Goal: Information Seeking & Learning: Learn about a topic

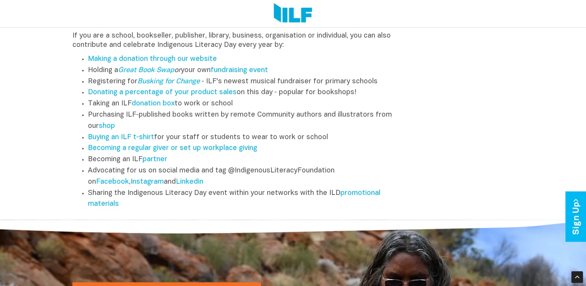
scroll to position [991, 0]
click at [185, 85] on link "Busking for Change" at bounding box center [168, 82] width 62 height 7
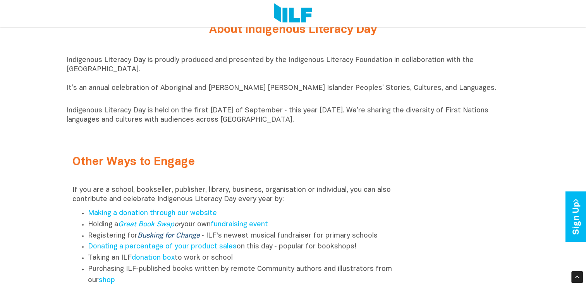
scroll to position [829, 0]
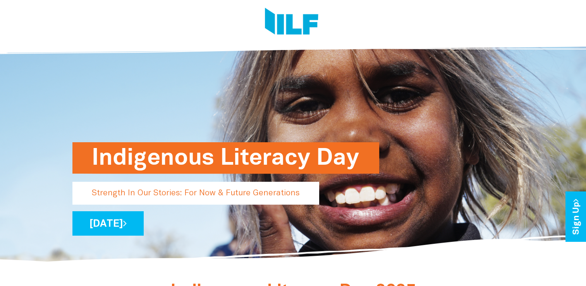
click at [260, 177] on div "Indigenous Literacy Day" at bounding box center [292, 184] width 441 height 31
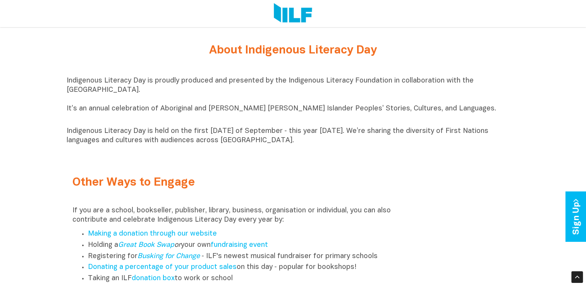
scroll to position [817, 0]
drag, startPoint x: 65, startPoint y: 86, endPoint x: 299, endPoint y: 154, distance: 244.1
copy div "Indigenous Literacy Day is proudly produced and presented by the Indigenous Lit…"
click at [299, 149] on div "Indigenous Literacy Day is proudly produced and presented by the Indigenous Lit…" at bounding box center [293, 110] width 453 height 77
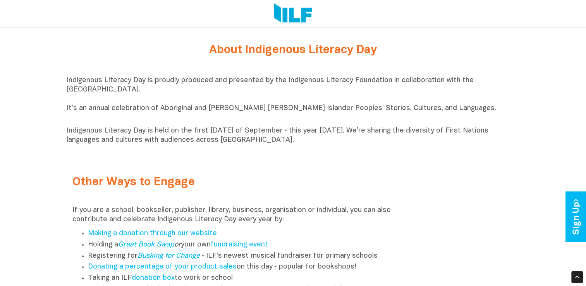
click at [409, 137] on p "Indigenous Literacy Day is held on the first [DATE] of September ‑ this year [D…" at bounding box center [293, 135] width 453 height 19
